Goal: Task Accomplishment & Management: Use online tool/utility

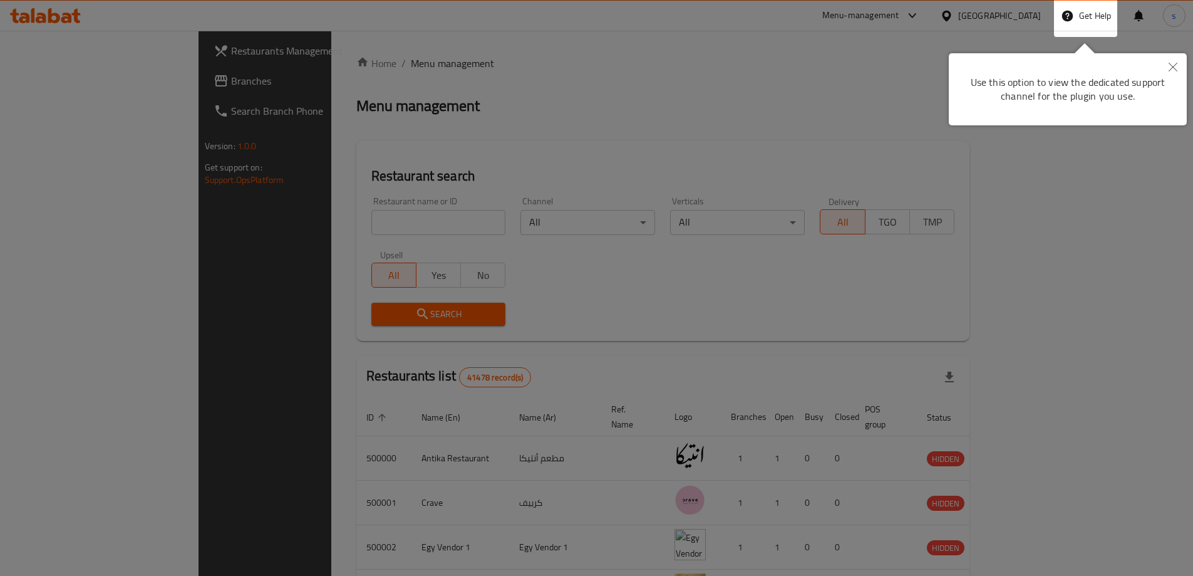
click at [1172, 65] on icon "Close" at bounding box center [1173, 67] width 9 height 9
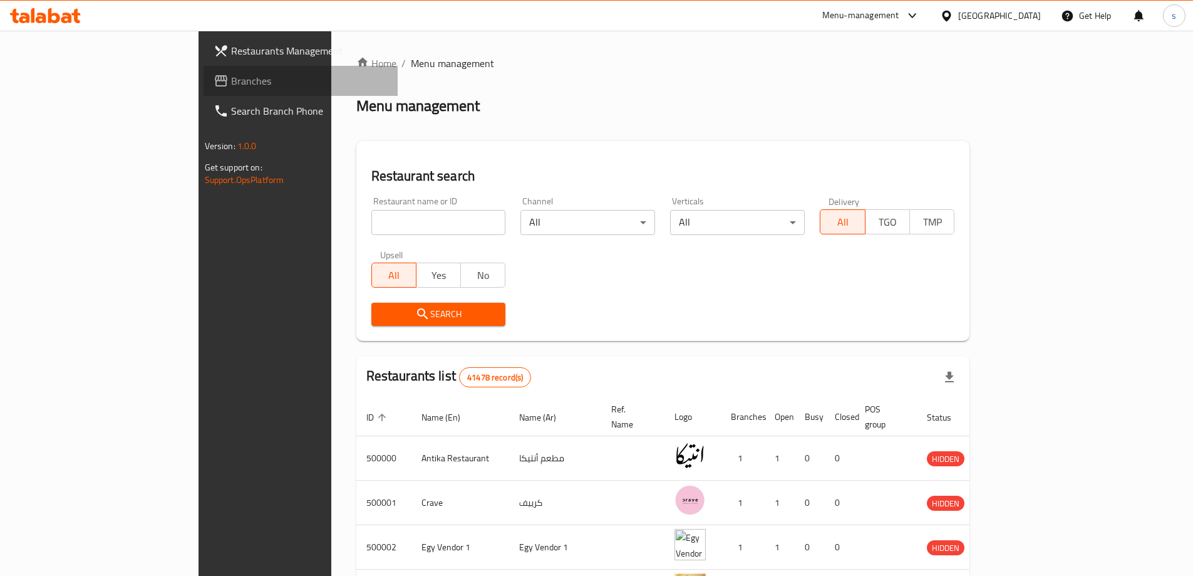
click at [231, 82] on span "Branches" at bounding box center [309, 80] width 157 height 15
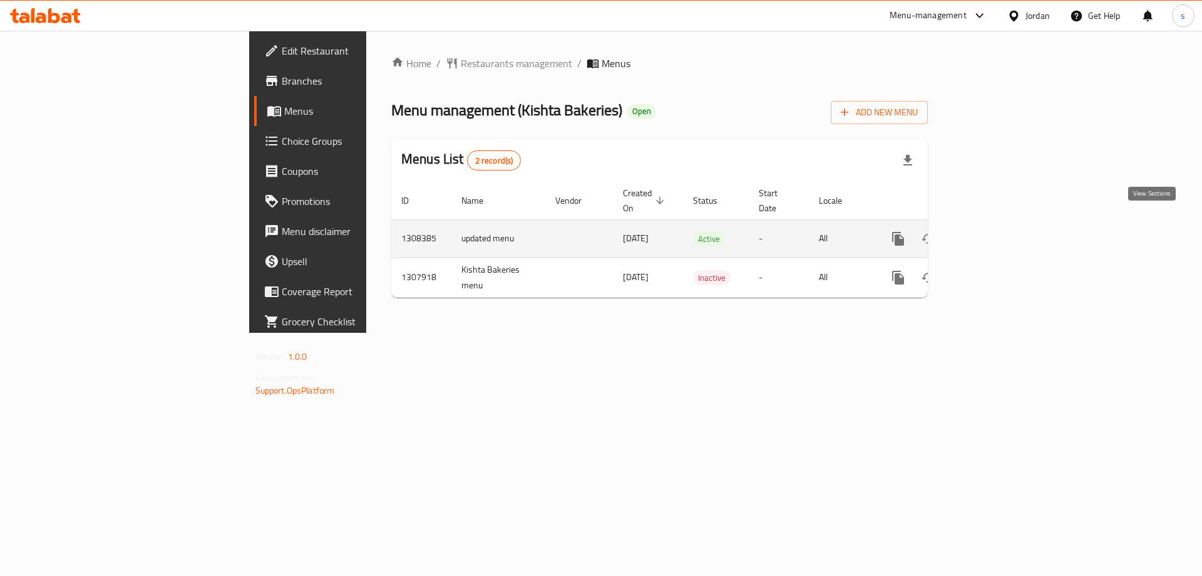
click at [996, 231] on icon "enhanced table" at bounding box center [988, 238] width 15 height 15
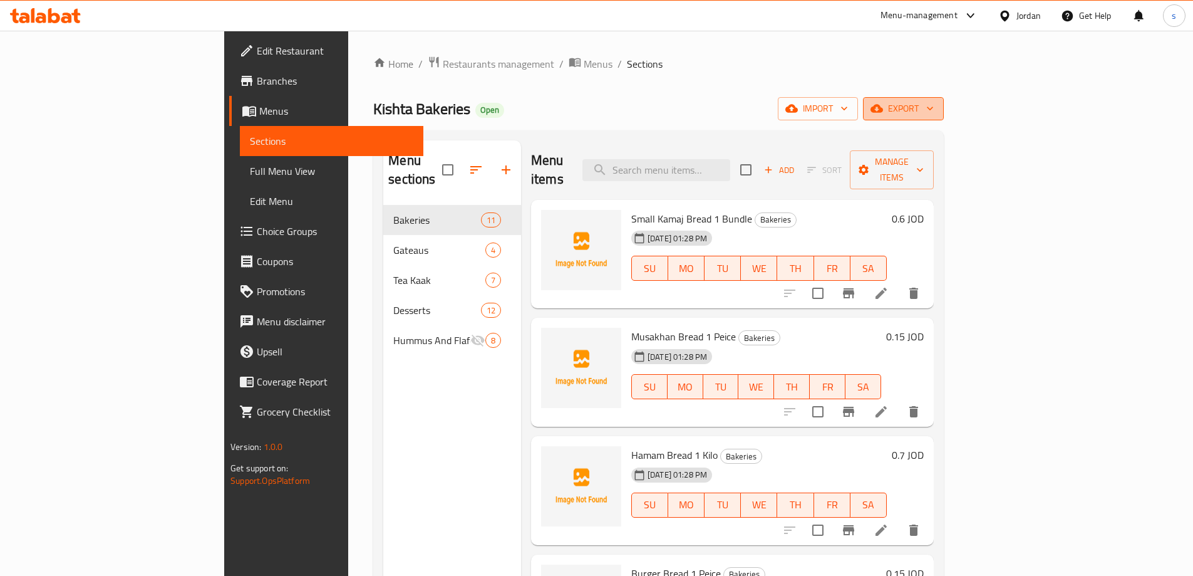
click at [934, 106] on span "export" at bounding box center [903, 109] width 61 height 16
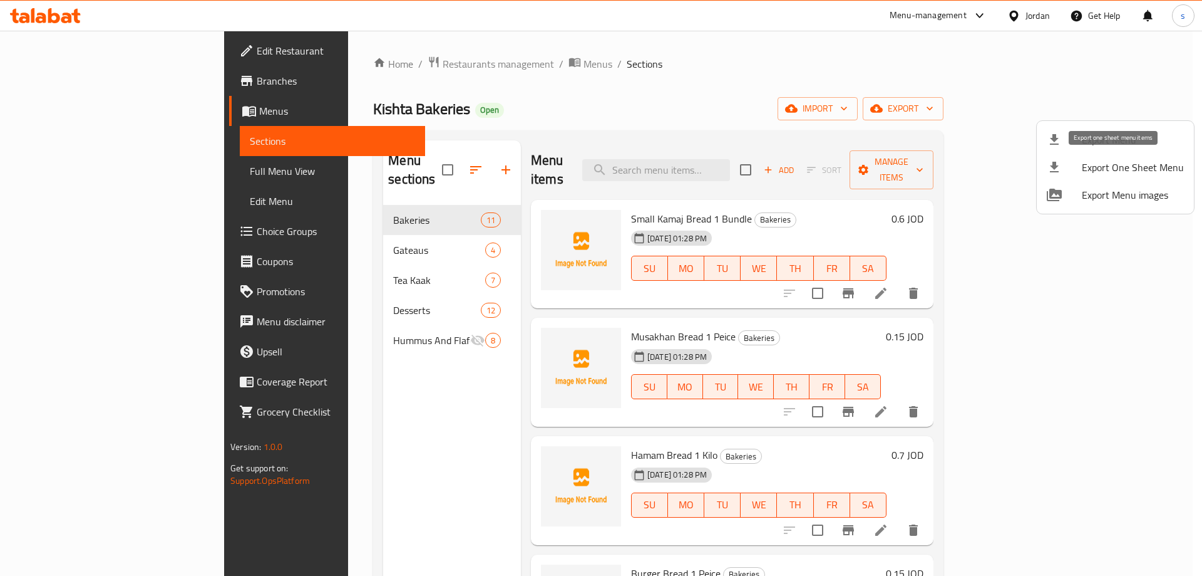
click at [1104, 169] on span "Export One Sheet Menu" at bounding box center [1133, 167] width 102 height 15
click at [696, 52] on div at bounding box center [601, 288] width 1202 height 576
